Goal: Complete application form

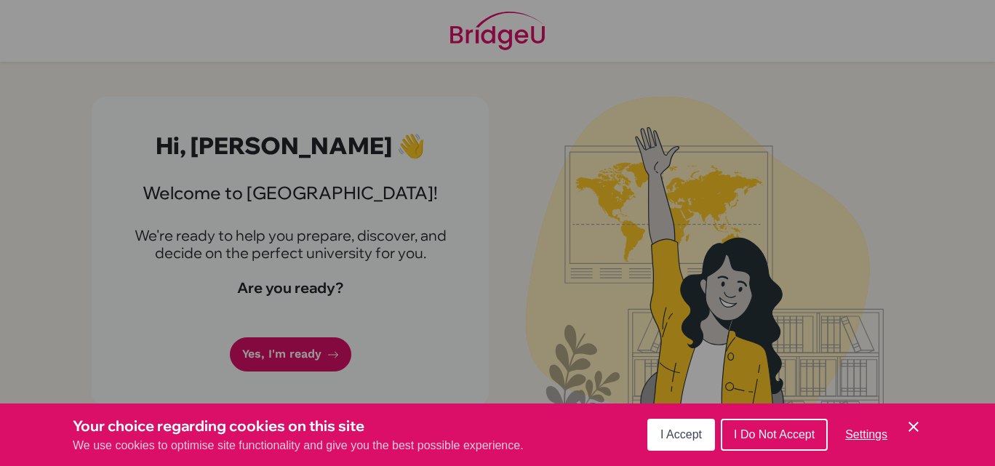
click at [995, 354] on div "Cookie Preferences" at bounding box center [497, 233] width 995 height 466
click at [912, 404] on div "Your choice regarding cookies on this site We use cookies to optimise site func…" at bounding box center [497, 435] width 995 height 63
click at [794, 352] on div "Cookie Preferences" at bounding box center [497, 233] width 995 height 466
click at [922, 429] on icon "Cookie Control Close Icon" at bounding box center [913, 426] width 17 height 17
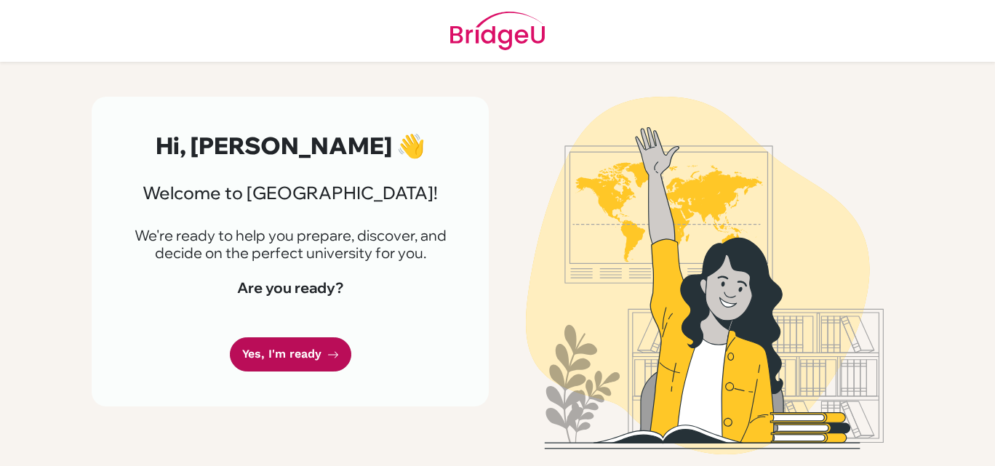
click at [334, 353] on icon at bounding box center [333, 355] width 12 height 12
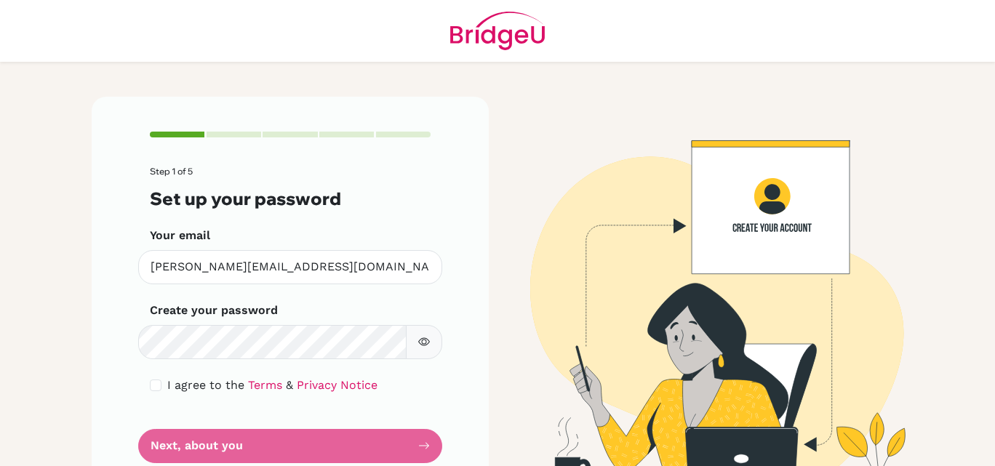
click at [418, 338] on icon "button" at bounding box center [424, 342] width 12 height 12
click at [424, 338] on icon "button" at bounding box center [424, 342] width 12 height 12
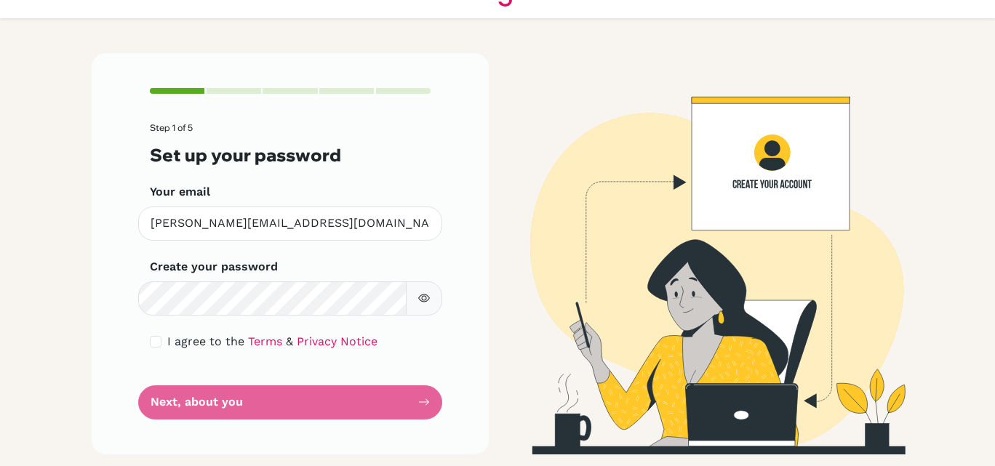
click at [465, 387] on div "Step 1 of 5 Set up your password Your email [PERSON_NAME][EMAIL_ADDRESS][DOMAIN…" at bounding box center [290, 253] width 397 height 401
click at [313, 410] on form "Step 1 of 5 Set up your password Your email [PERSON_NAME][EMAIL_ADDRESS][DOMAIN…" at bounding box center [290, 271] width 281 height 296
click at [385, 403] on form "Step 1 of 5 Set up your password Your email [PERSON_NAME][EMAIL_ADDRESS][DOMAIN…" at bounding box center [290, 271] width 281 height 296
click at [202, 397] on form "Step 1 of 5 Set up your password Your email [PERSON_NAME][EMAIL_ADDRESS][DOMAIN…" at bounding box center [290, 271] width 281 height 296
click at [161, 402] on form "Step 1 of 5 Set up your password Your email [PERSON_NAME][EMAIL_ADDRESS][DOMAIN…" at bounding box center [290, 271] width 281 height 296
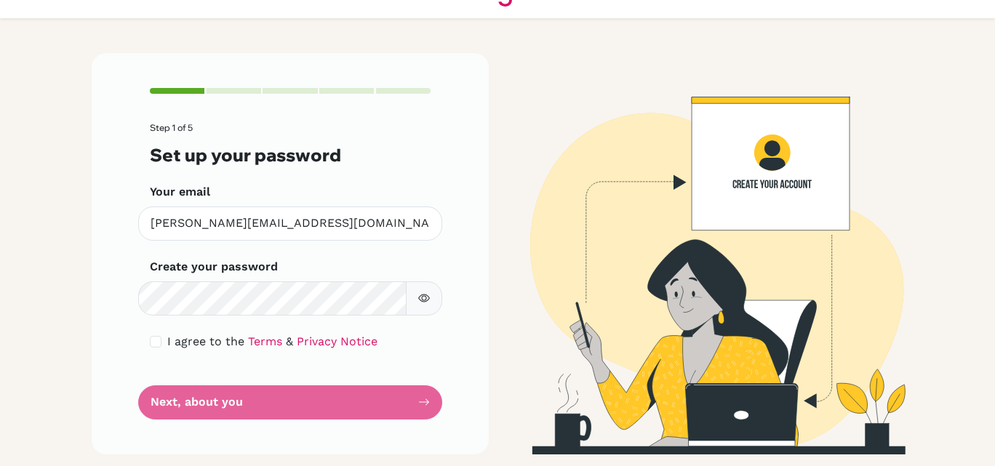
click at [430, 399] on div "Step 1 of 5 Set up your password Your email [PERSON_NAME][EMAIL_ADDRESS][DOMAIN…" at bounding box center [290, 253] width 397 height 401
click at [150, 346] on div "I agree to the Terms & Privacy Notice" at bounding box center [290, 341] width 281 height 17
click at [153, 343] on input "checkbox" at bounding box center [156, 342] width 12 height 12
checkbox input "true"
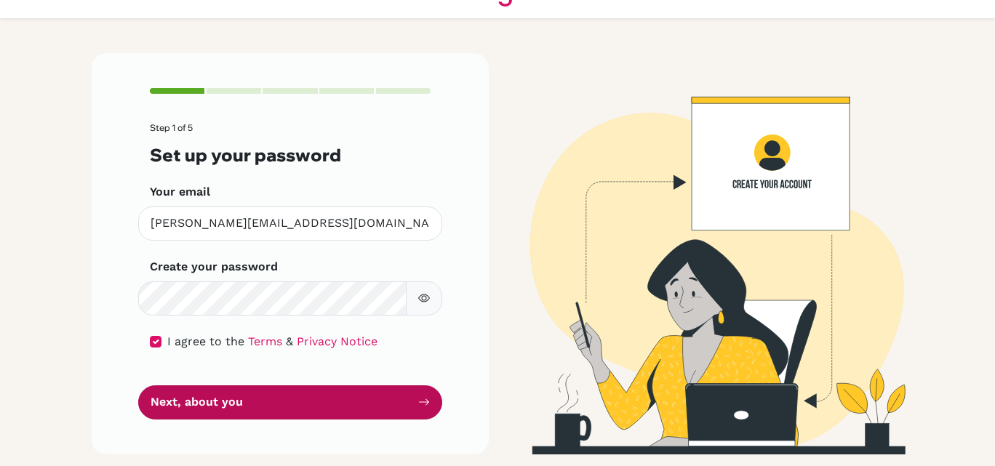
click at [352, 411] on button "Next, about you" at bounding box center [290, 403] width 304 height 34
click at [307, 395] on button "Next, about you" at bounding box center [290, 403] width 304 height 34
